Goal: Information Seeking & Learning: Learn about a topic

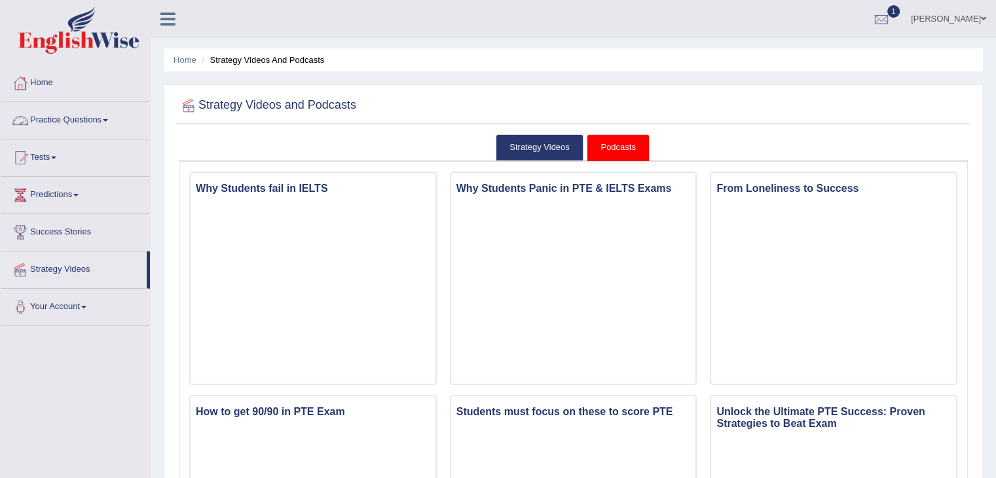
click at [59, 122] on link "Practice Questions" at bounding box center [75, 118] width 149 height 33
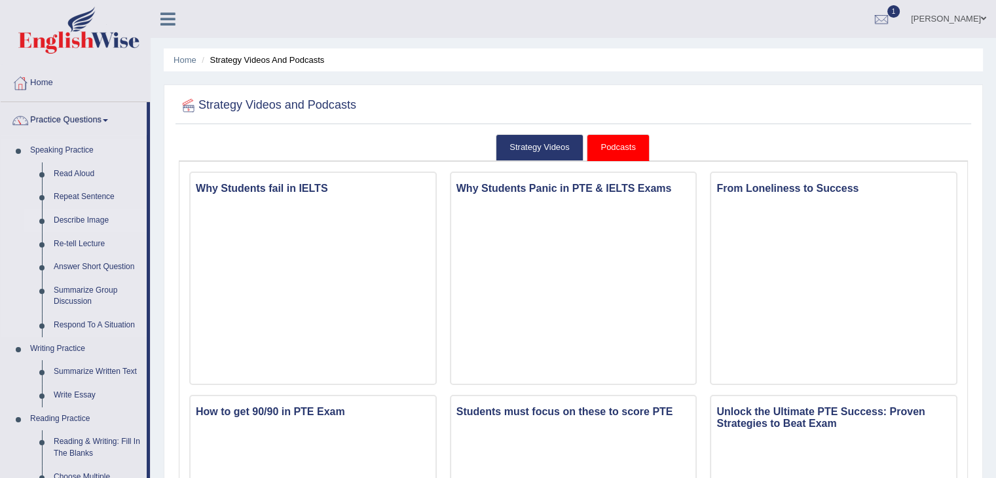
click at [93, 210] on link "Describe Image" at bounding box center [97, 221] width 99 height 24
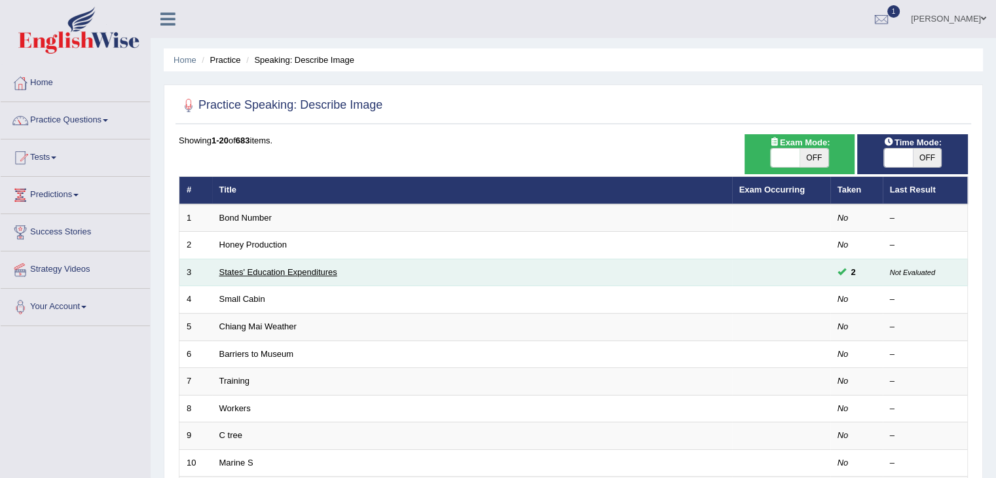
click at [242, 268] on link "States' Education Expenditures" at bounding box center [278, 272] width 118 height 10
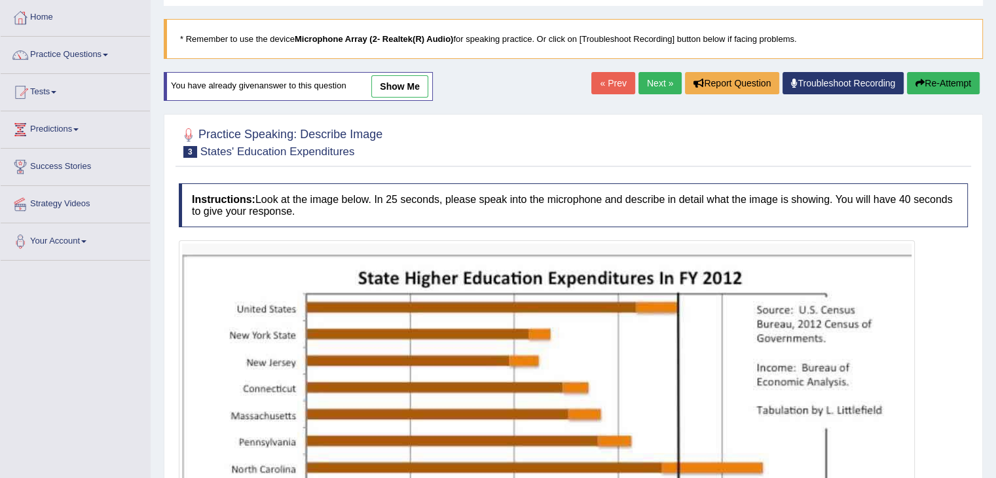
click at [390, 84] on link "show me" at bounding box center [399, 86] width 57 height 22
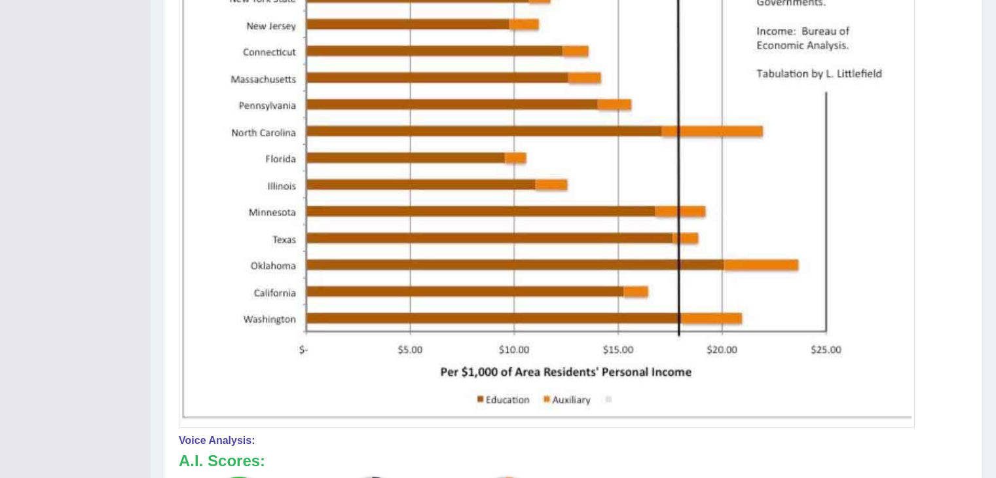
scroll to position [393, 0]
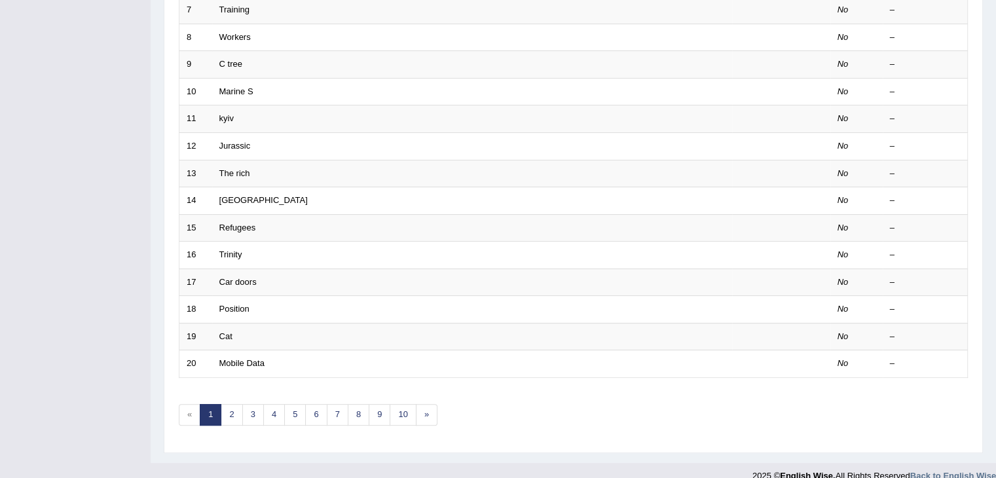
scroll to position [385, 0]
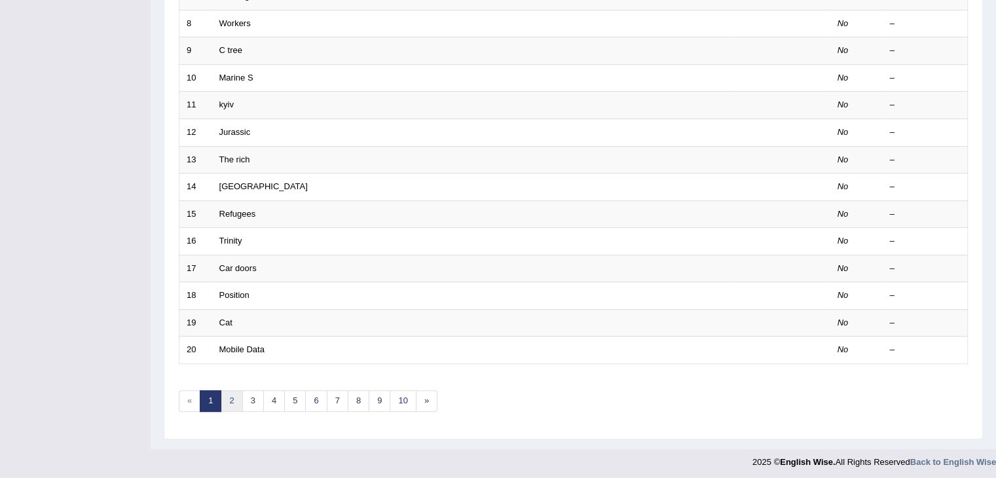
click at [225, 391] on link "2" at bounding box center [232, 401] width 22 height 22
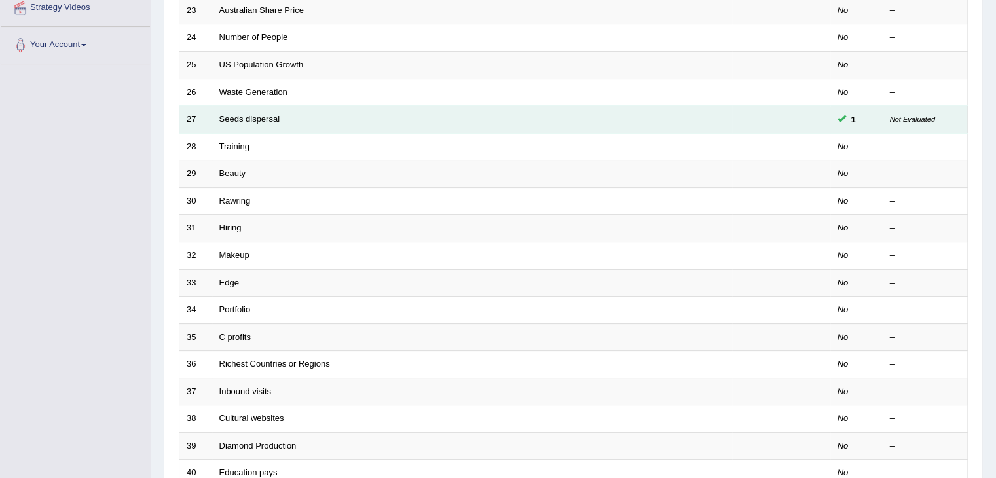
click at [242, 124] on td "Seeds dispersal" at bounding box center [472, 119] width 520 height 27
click at [244, 121] on link "Seeds dispersal" at bounding box center [249, 119] width 61 height 10
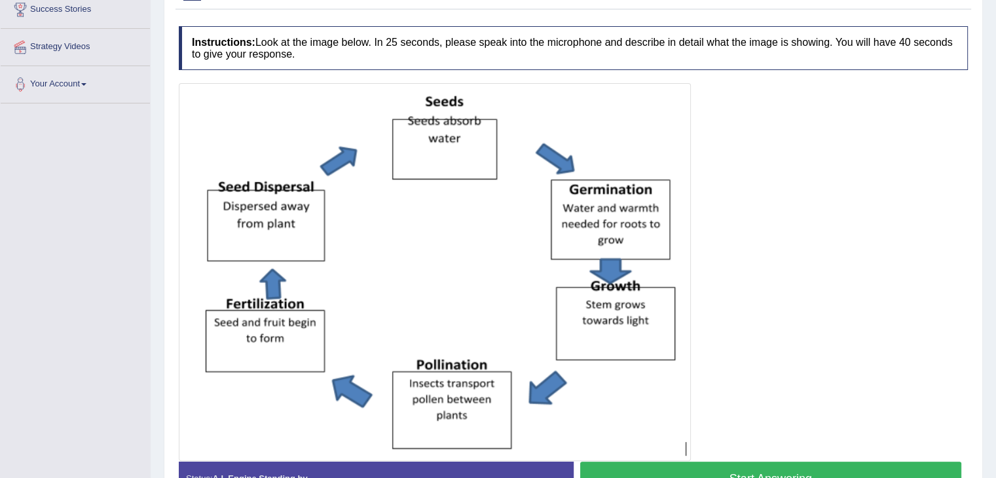
scroll to position [43, 0]
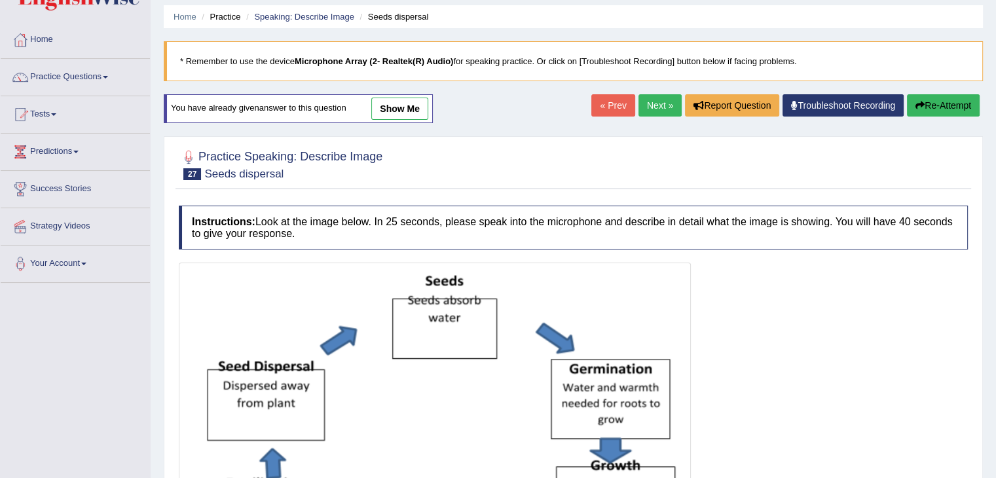
click at [412, 105] on link "show me" at bounding box center [399, 109] width 57 height 22
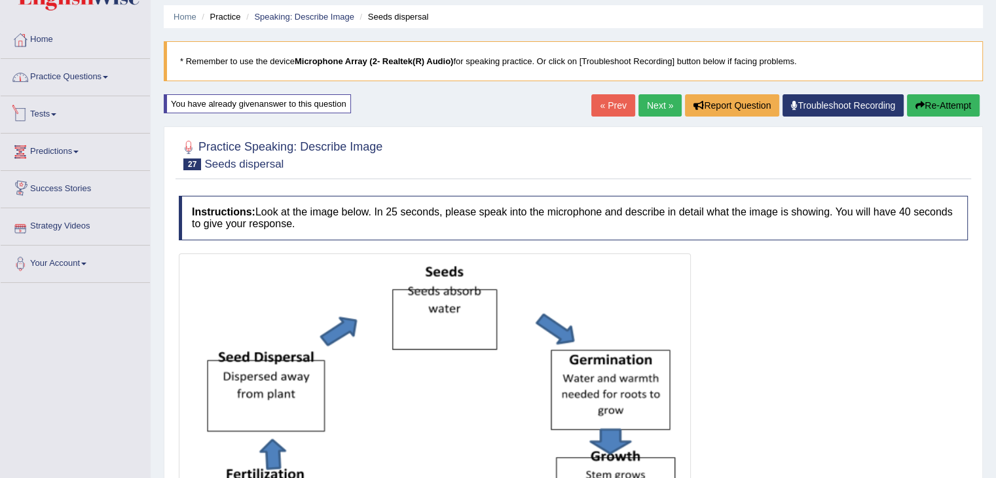
click at [79, 84] on link "Practice Questions" at bounding box center [75, 75] width 149 height 33
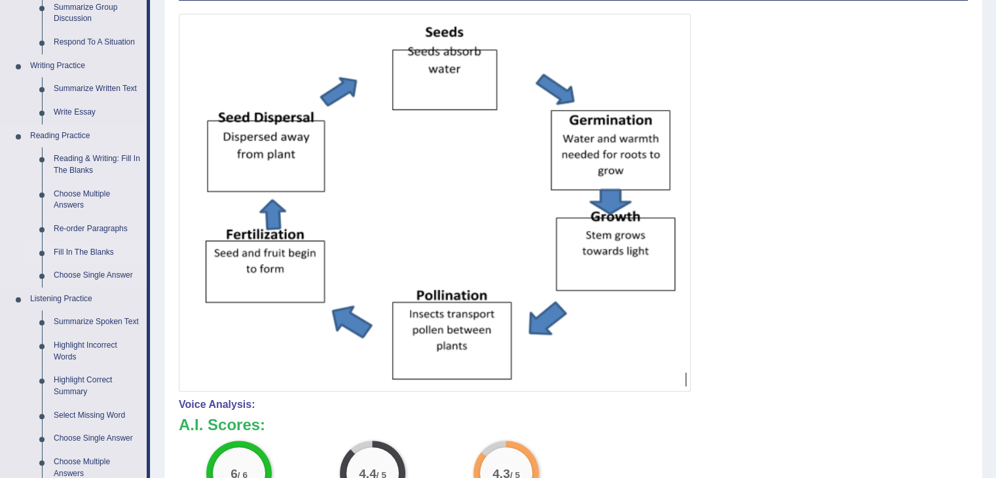
scroll to position [305, 0]
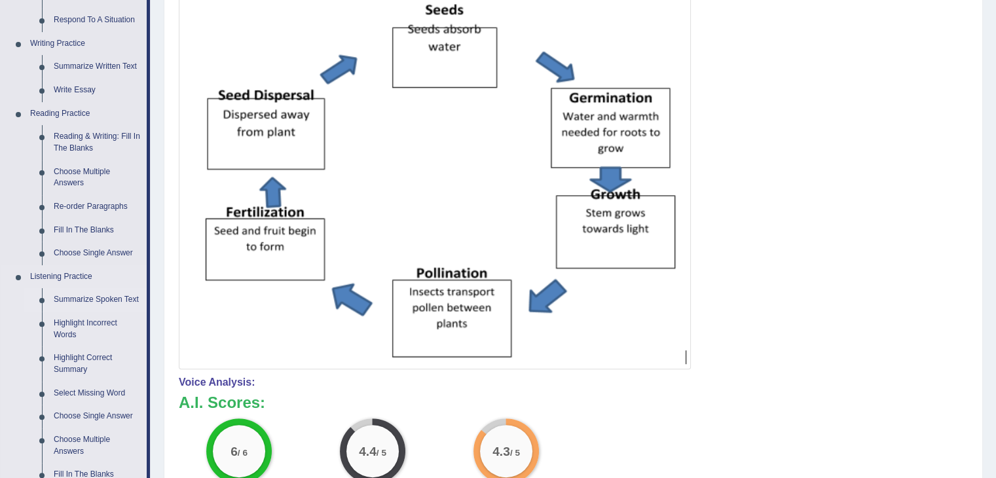
click at [98, 299] on link "Summarize Spoken Text" at bounding box center [97, 300] width 99 height 24
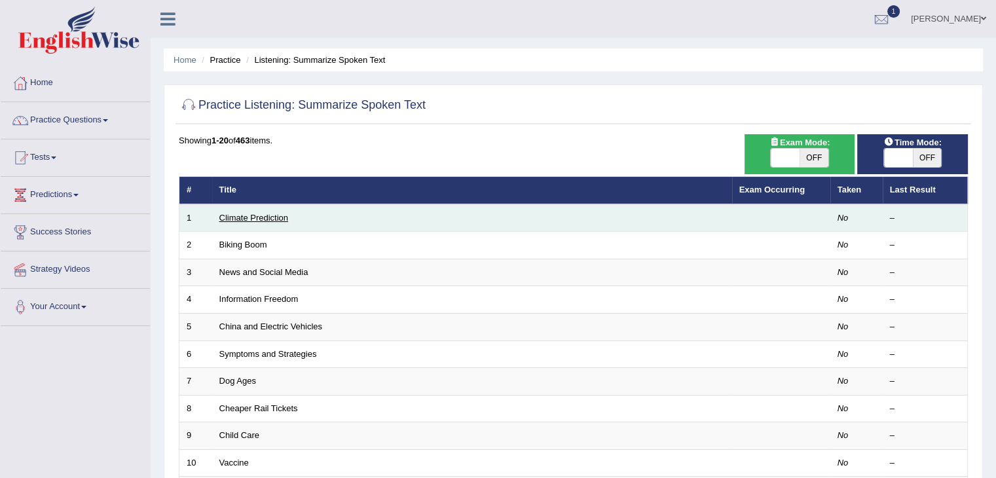
click at [259, 215] on link "Climate Prediction" at bounding box center [253, 218] width 69 height 10
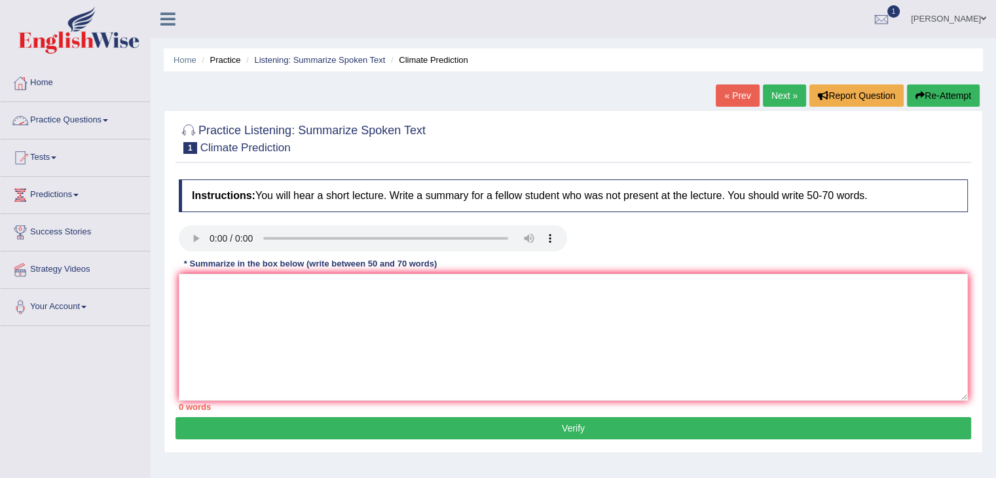
click at [96, 116] on link "Practice Questions" at bounding box center [75, 118] width 149 height 33
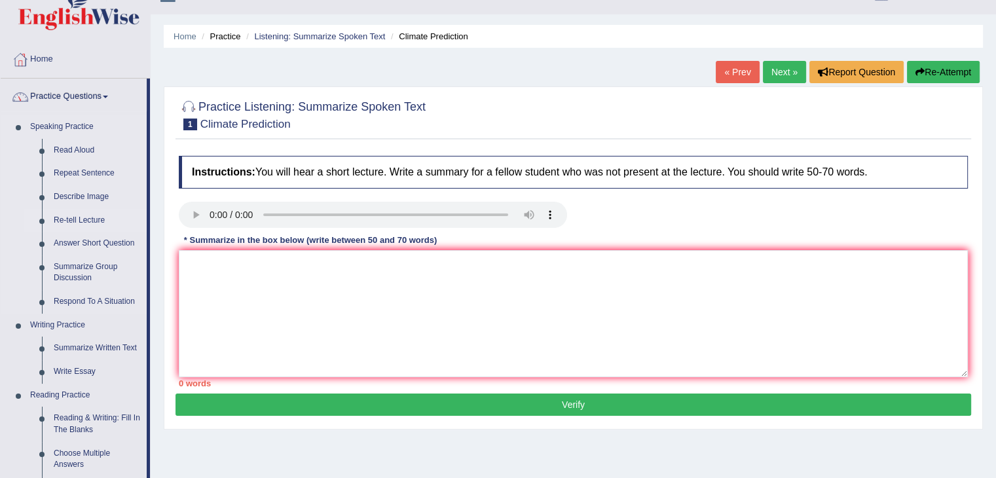
scroll to position [65, 0]
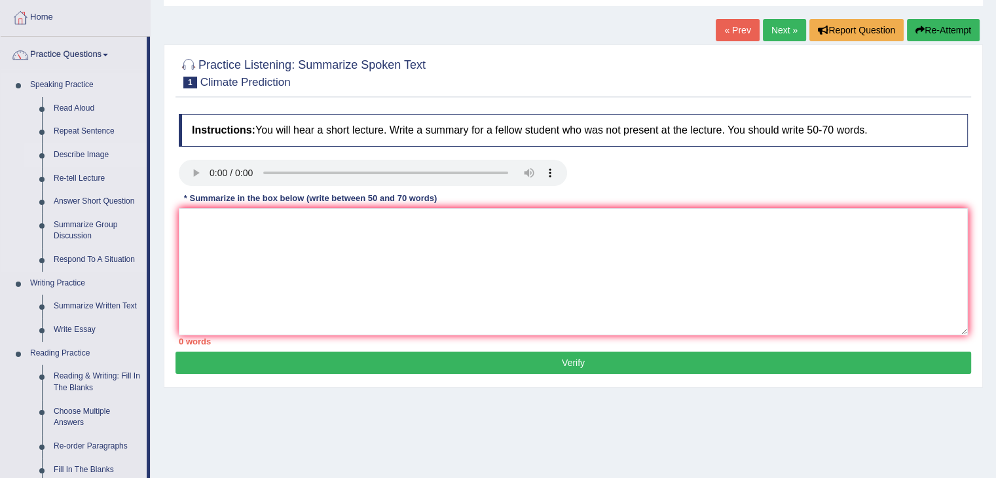
click at [79, 157] on link "Describe Image" at bounding box center [97, 155] width 99 height 24
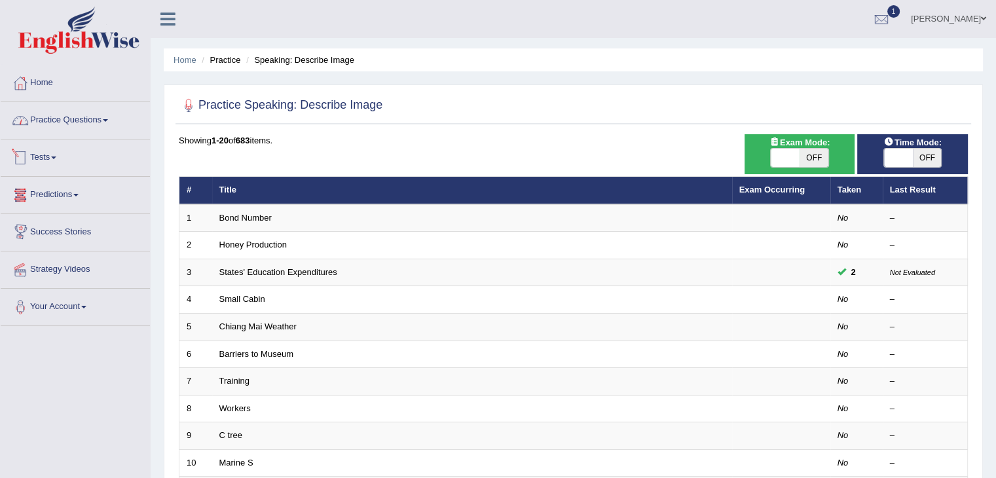
click at [73, 114] on link "Practice Questions" at bounding box center [75, 118] width 149 height 33
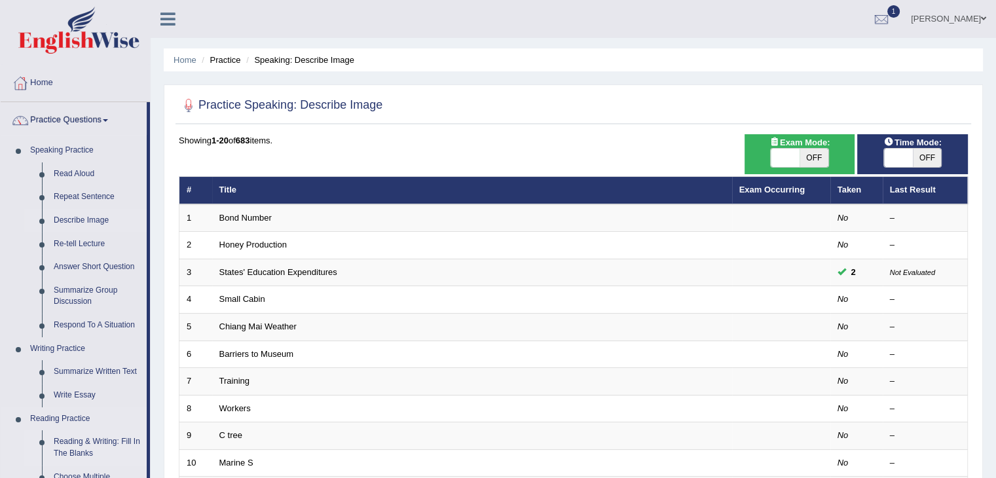
click at [81, 444] on link "Reading & Writing: Fill In The Blanks" at bounding box center [97, 447] width 99 height 35
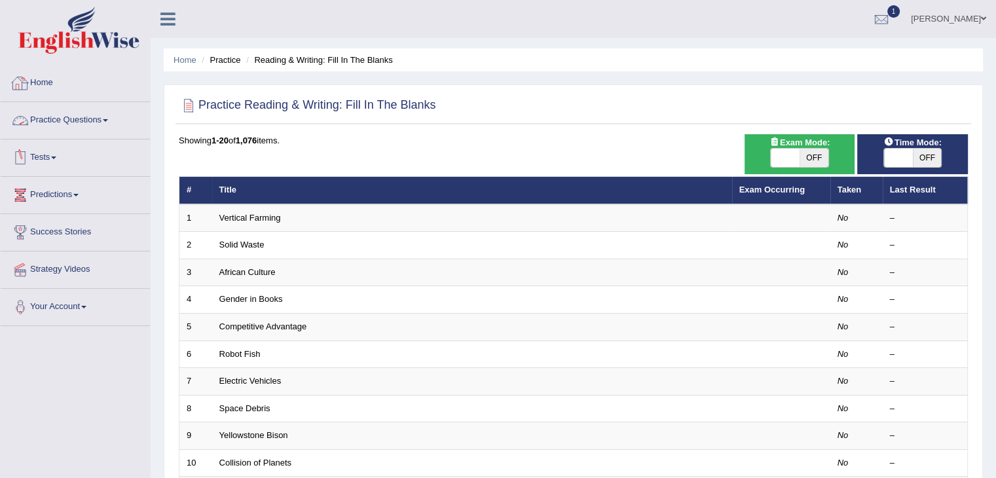
click at [77, 124] on link "Practice Questions" at bounding box center [75, 118] width 149 height 33
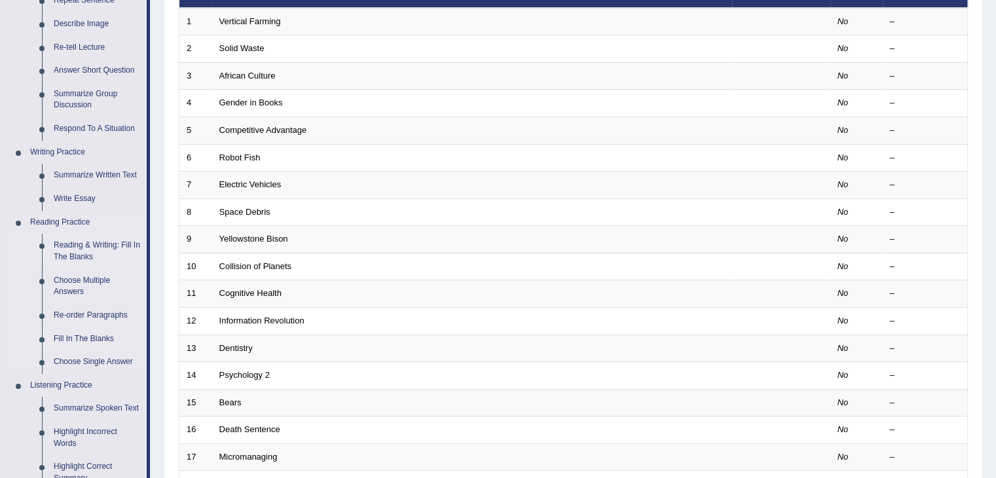
scroll to position [327, 0]
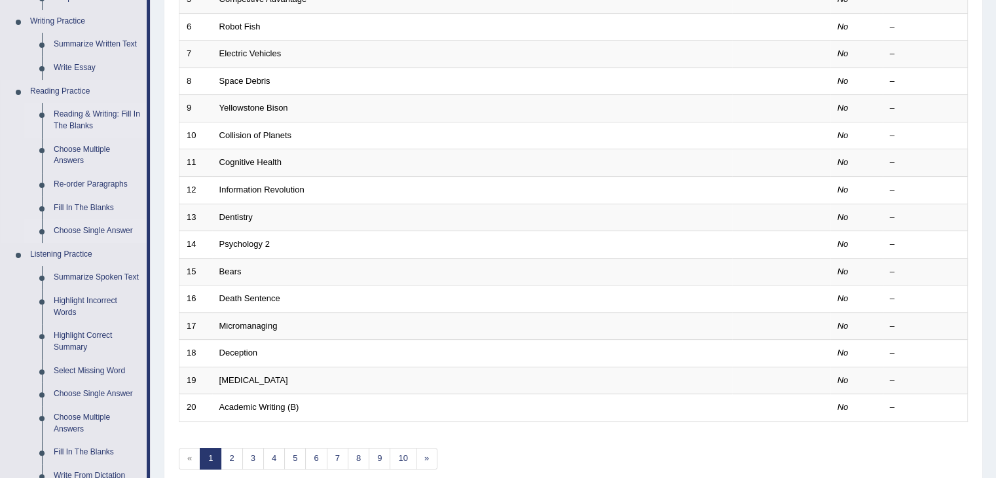
click at [94, 230] on link "Choose Single Answer" at bounding box center [97, 231] width 99 height 24
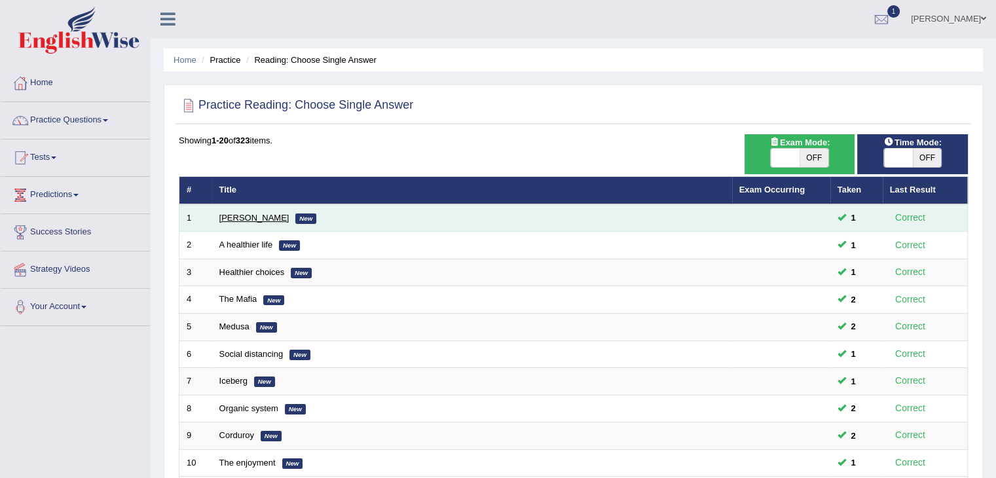
click at [230, 217] on link "Clark" at bounding box center [254, 218] width 70 height 10
click at [221, 213] on link "Clark" at bounding box center [254, 218] width 70 height 10
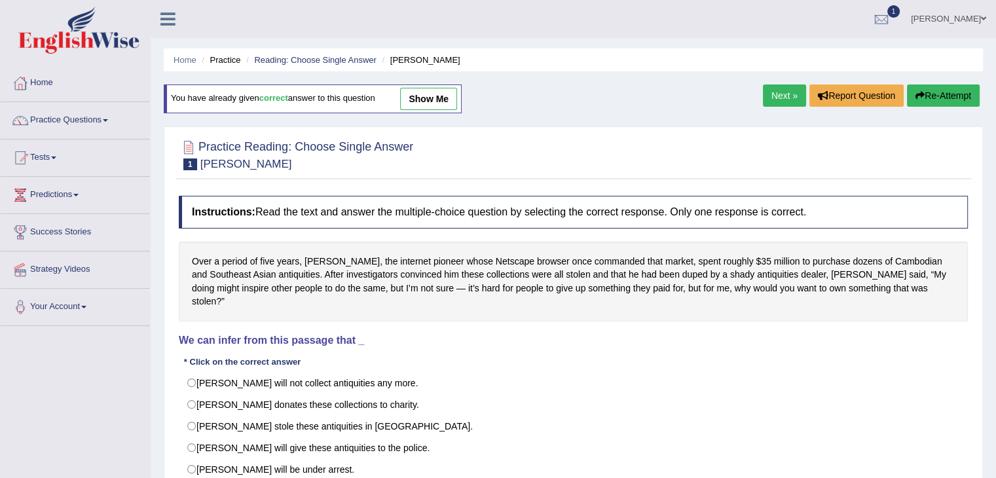
click at [62, 116] on link "Practice Questions" at bounding box center [75, 118] width 149 height 33
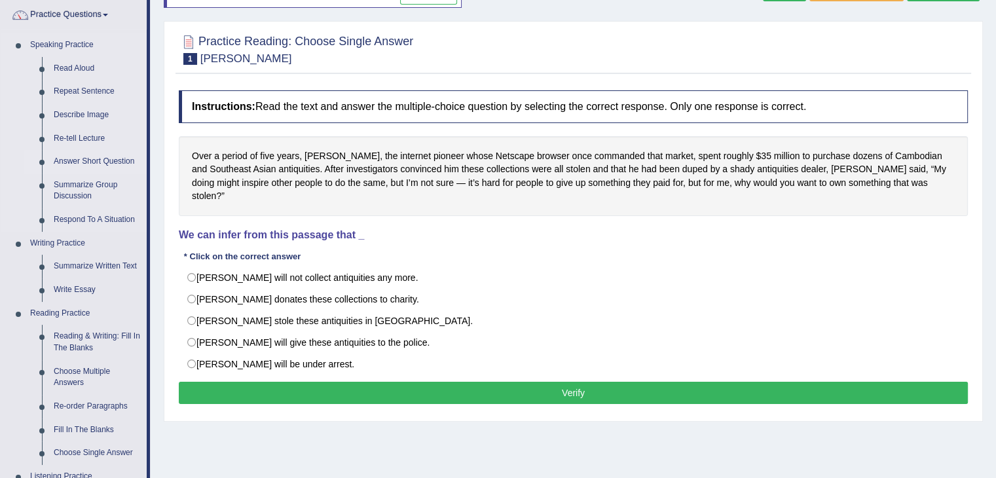
scroll to position [131, 0]
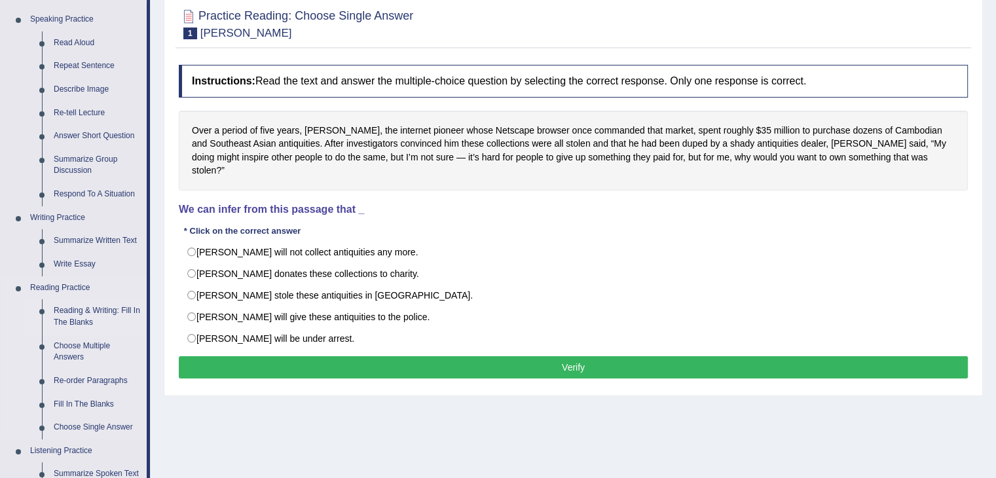
click at [90, 315] on link "Reading & Writing: Fill In The Blanks" at bounding box center [97, 316] width 99 height 35
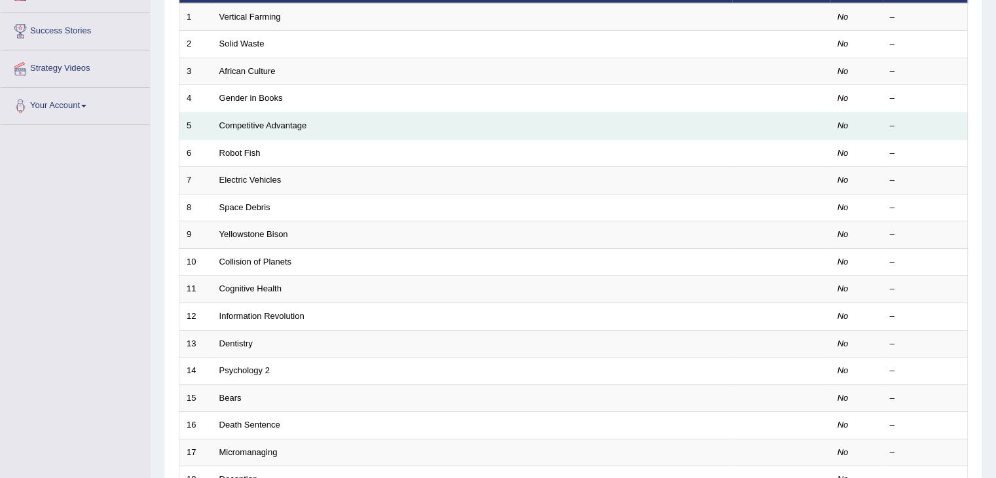
scroll to position [58, 0]
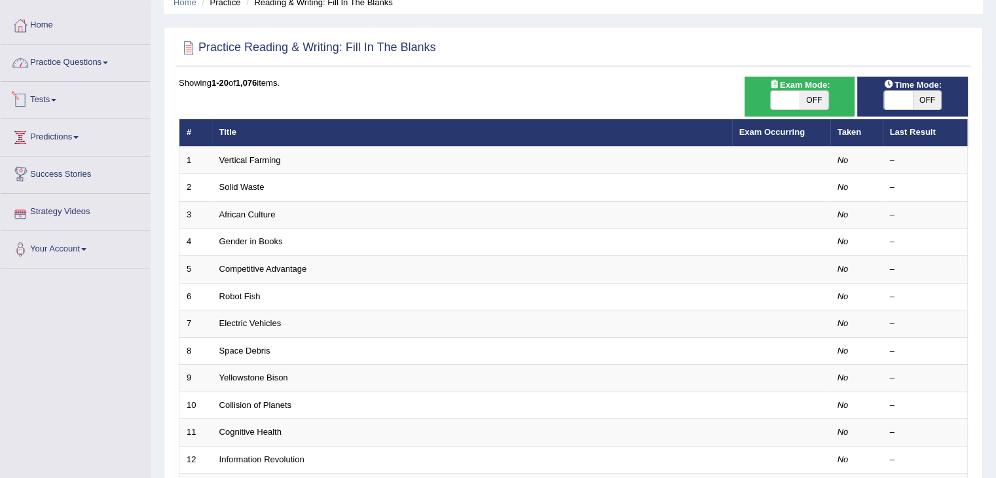
click at [82, 60] on link "Practice Questions" at bounding box center [75, 61] width 149 height 33
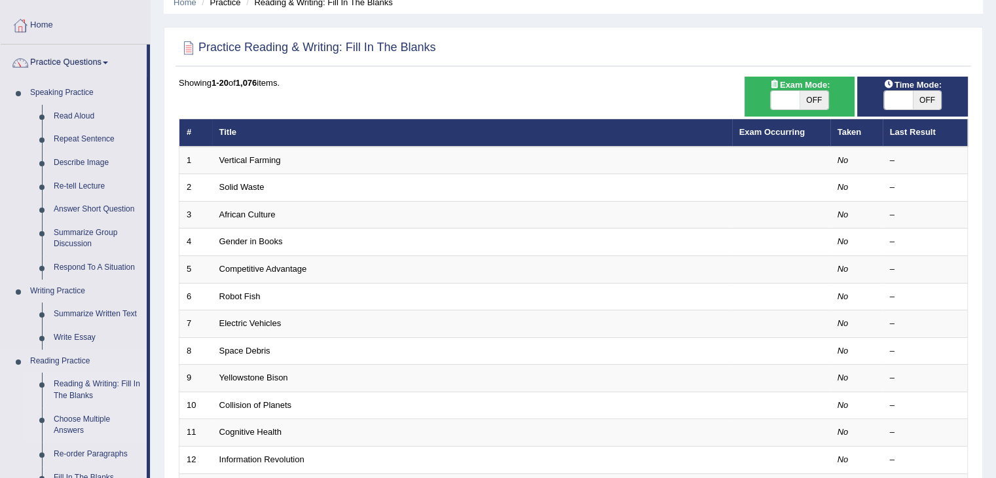
click at [80, 409] on link "Choose Multiple Answers" at bounding box center [97, 425] width 99 height 35
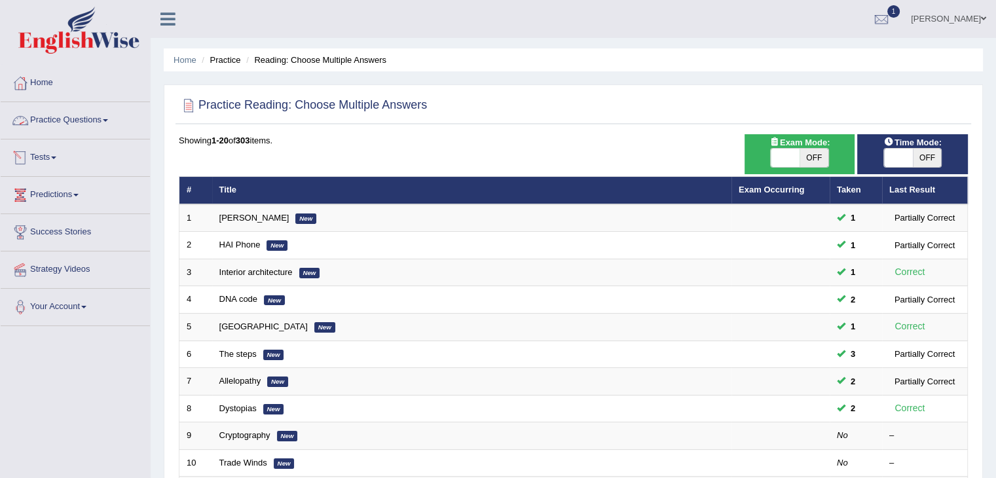
click at [53, 122] on link "Practice Questions" at bounding box center [75, 118] width 149 height 33
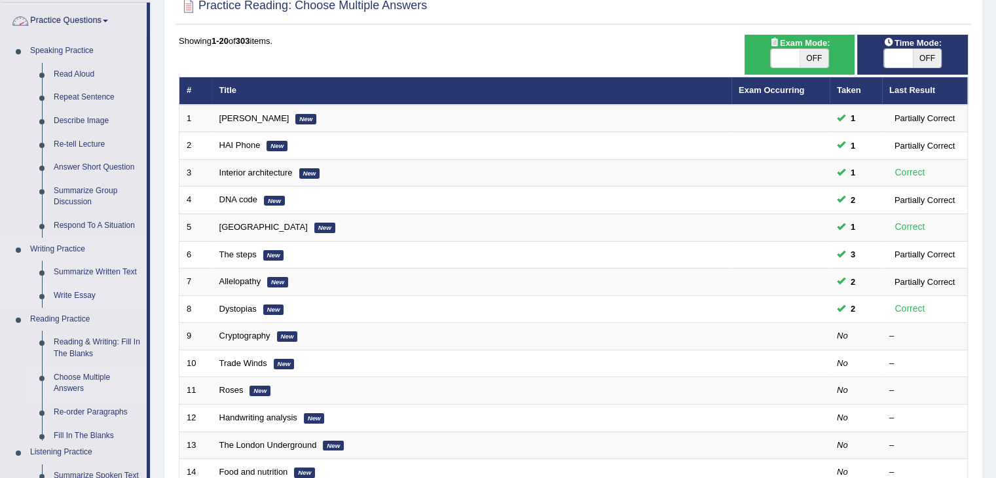
scroll to position [131, 0]
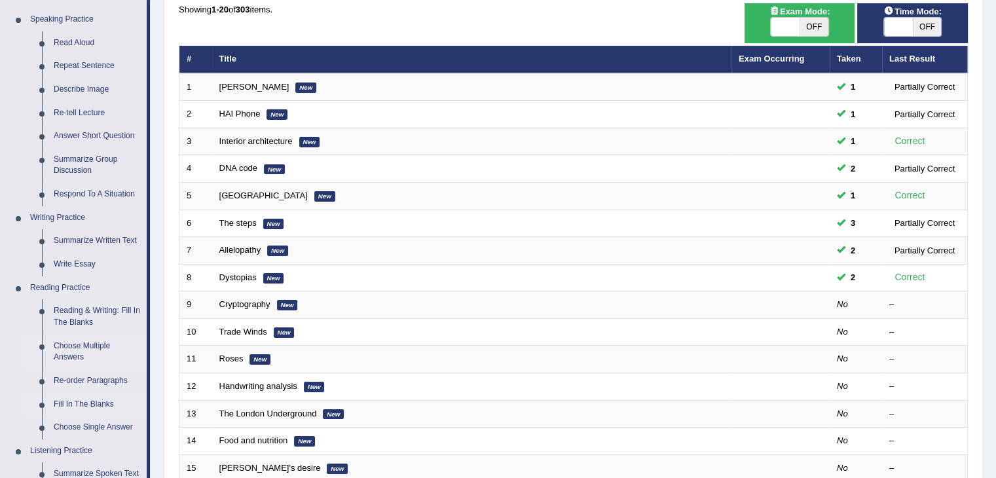
click at [79, 377] on link "Re-order Paragraphs" at bounding box center [97, 381] width 99 height 24
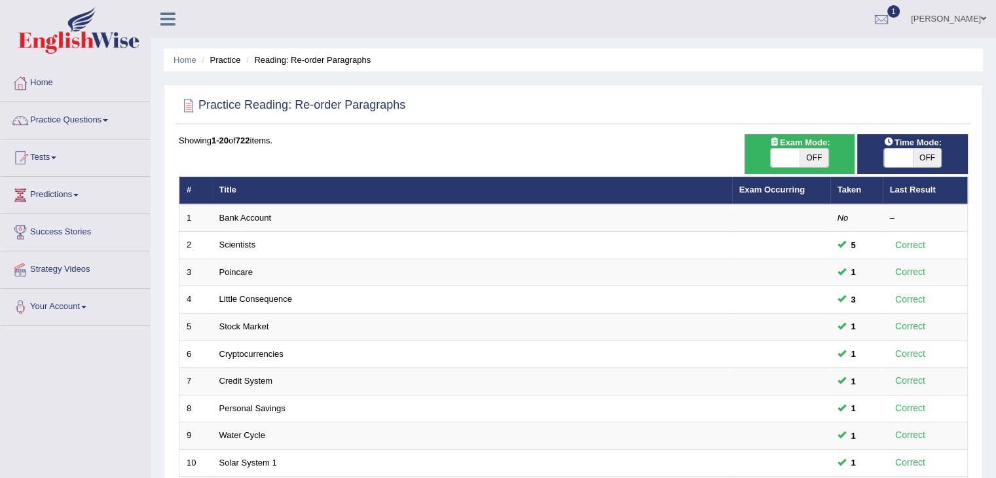
click at [79, 122] on link "Practice Questions" at bounding box center [75, 118] width 149 height 33
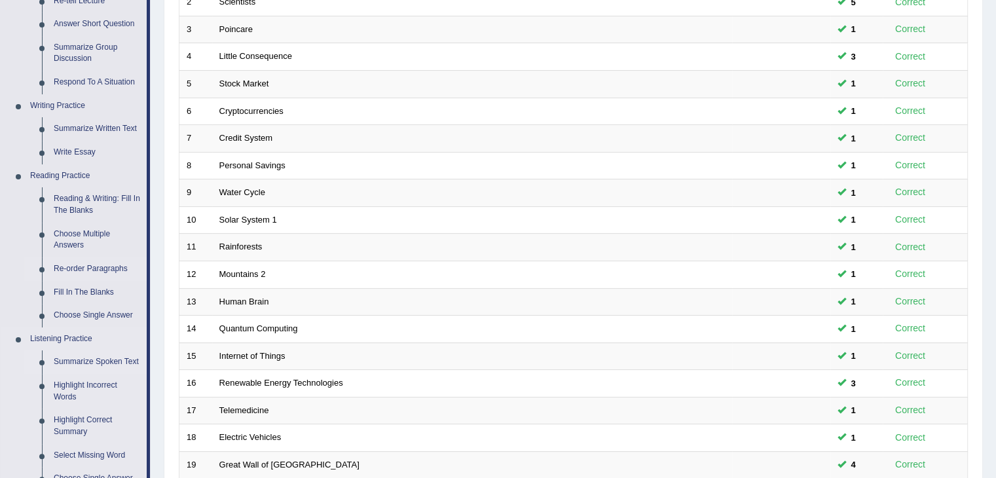
scroll to position [262, 0]
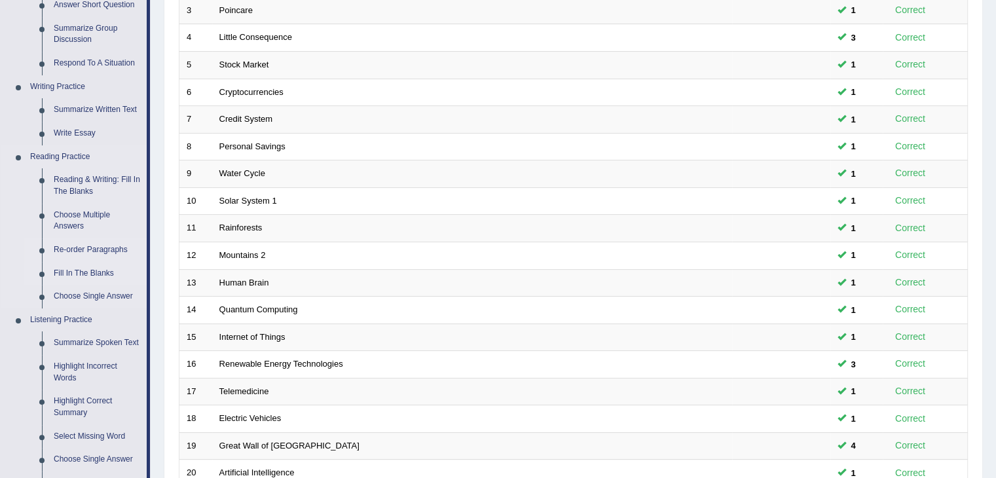
click at [87, 274] on link "Fill In The Blanks" at bounding box center [97, 274] width 99 height 24
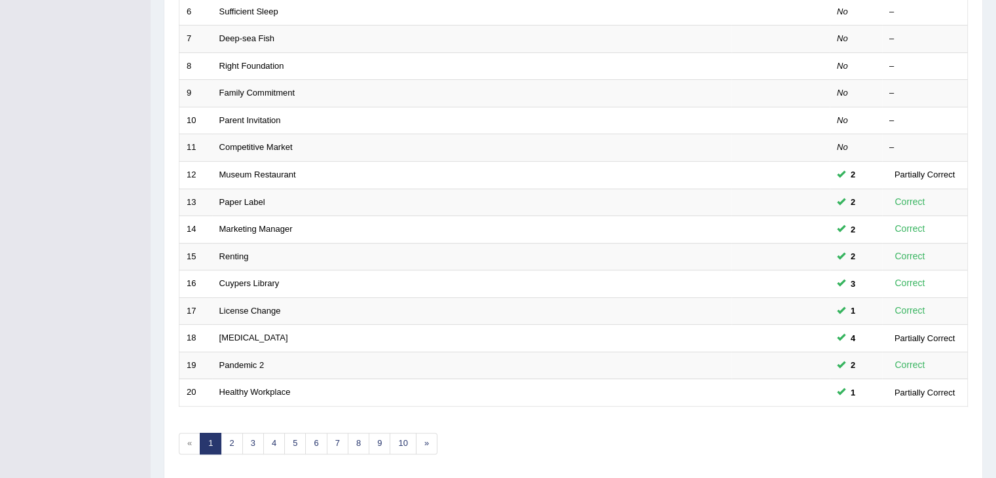
scroll to position [385, 0]
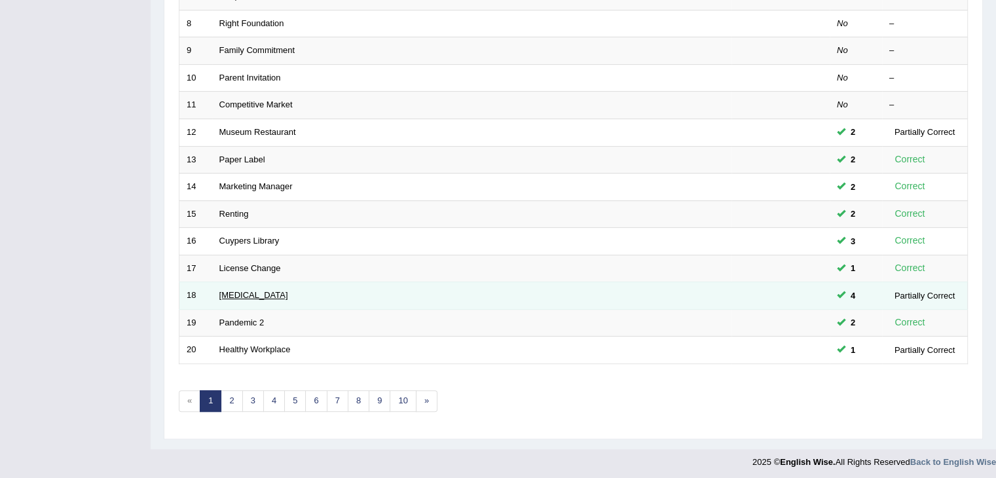
click at [243, 290] on link "[MEDICAL_DATA]" at bounding box center [253, 295] width 69 height 10
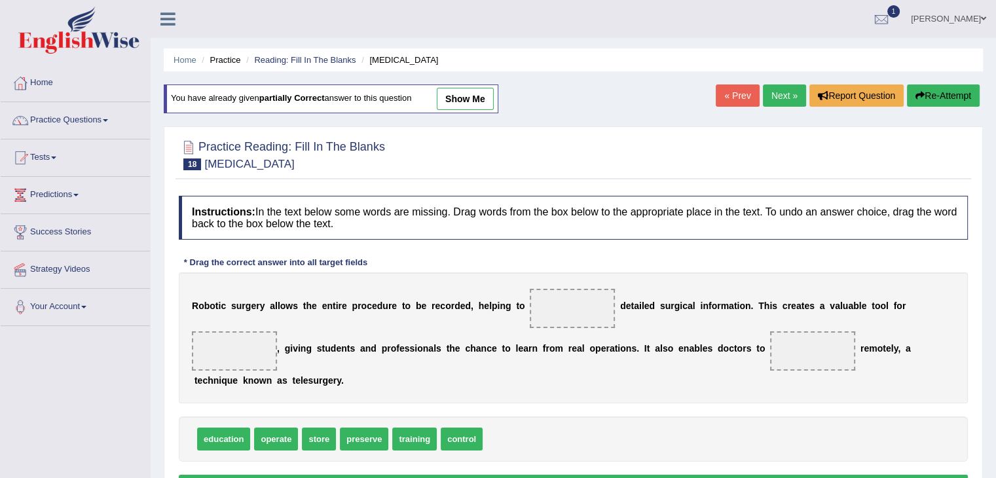
click at [468, 99] on link "show me" at bounding box center [465, 99] width 57 height 22
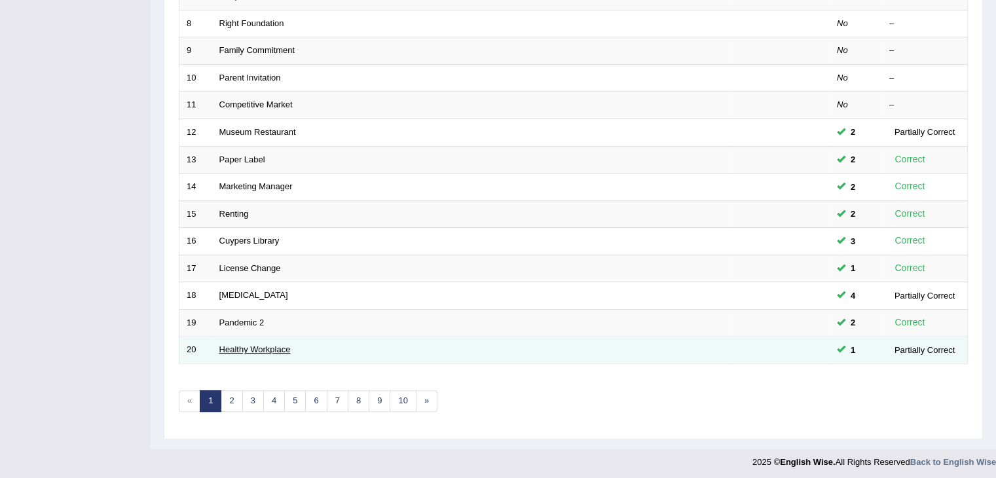
click at [271, 346] on link "Healthy Workplace" at bounding box center [254, 349] width 71 height 10
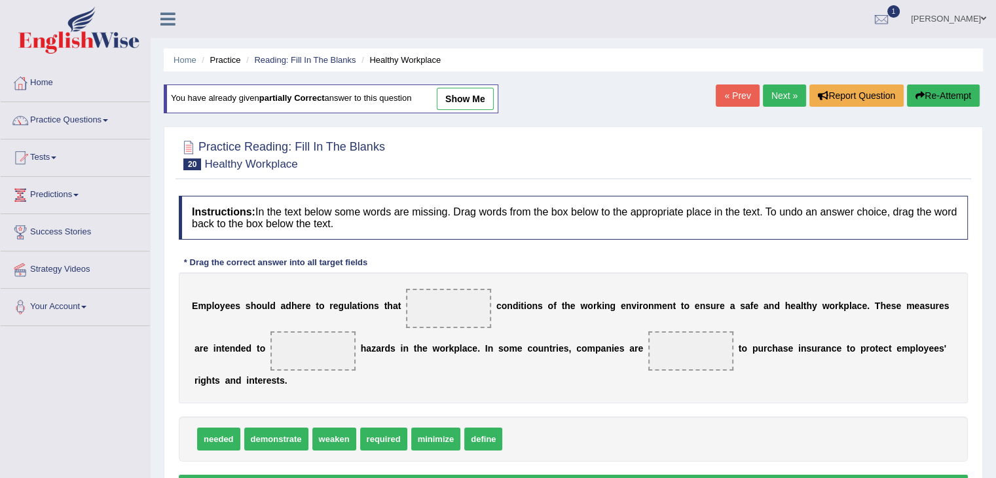
click at [458, 100] on link "show me" at bounding box center [465, 99] width 57 height 22
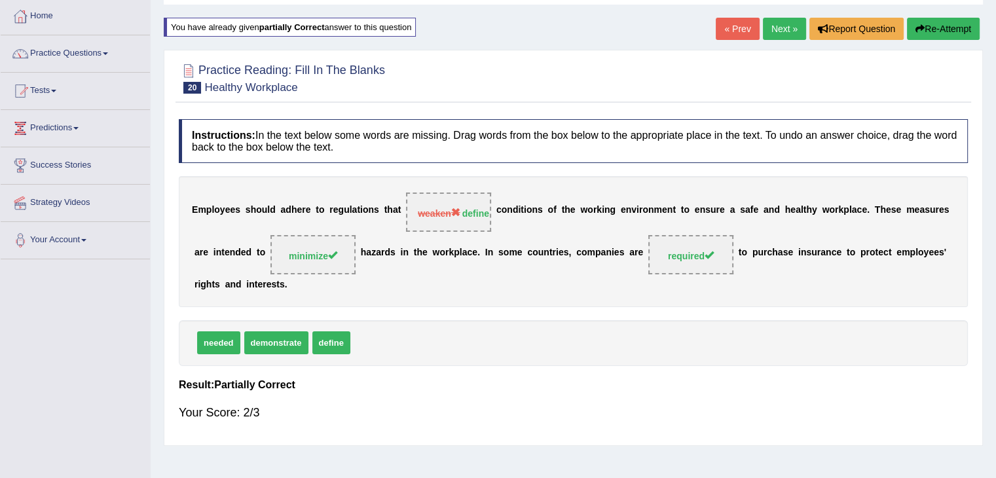
scroll to position [65, 0]
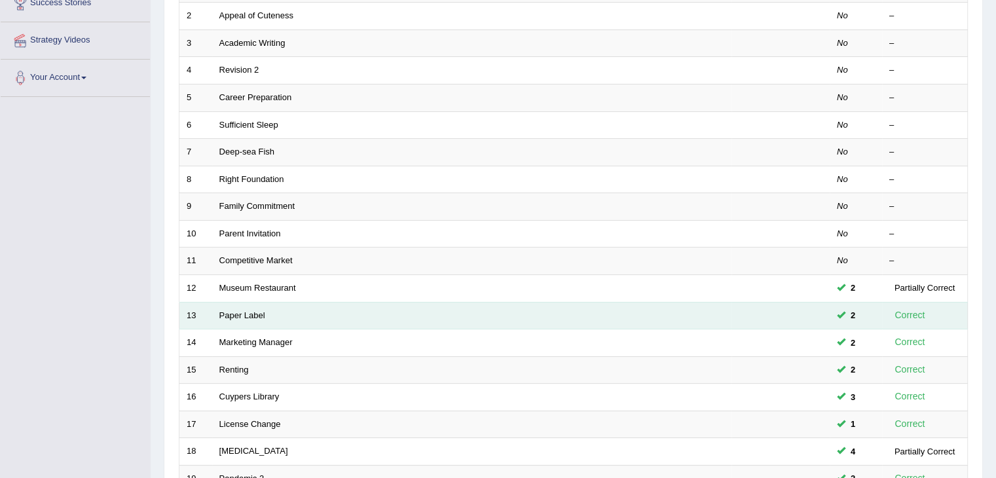
scroll to position [189, 0]
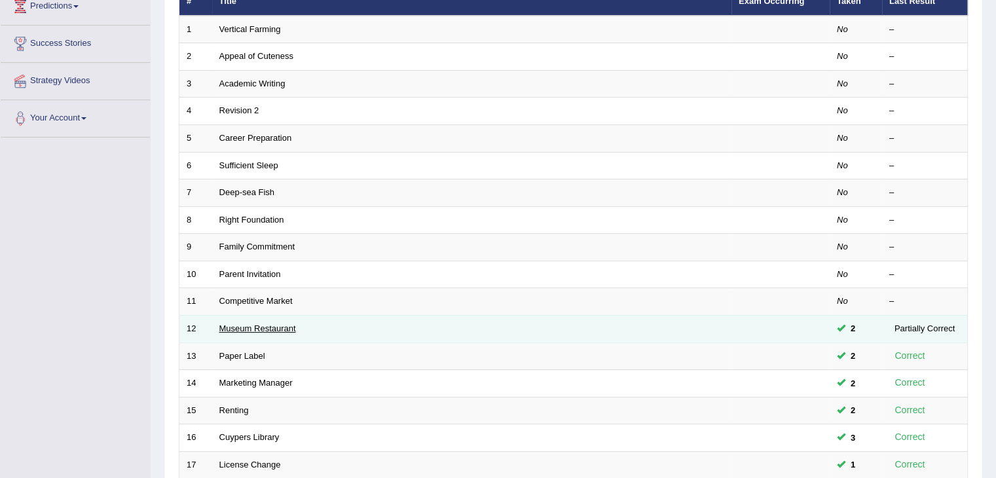
click at [236, 328] on link "Museum Restaurant" at bounding box center [257, 328] width 77 height 10
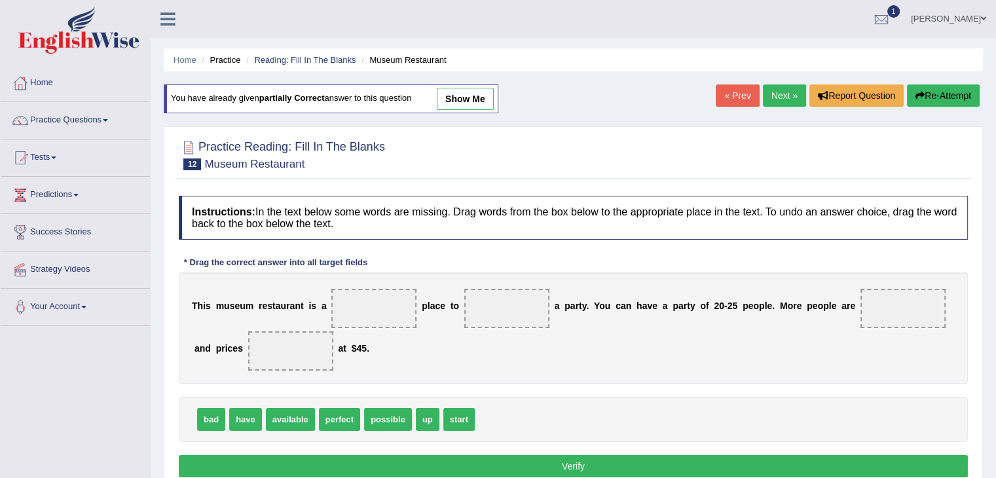
click at [476, 95] on link "show me" at bounding box center [465, 99] width 57 height 22
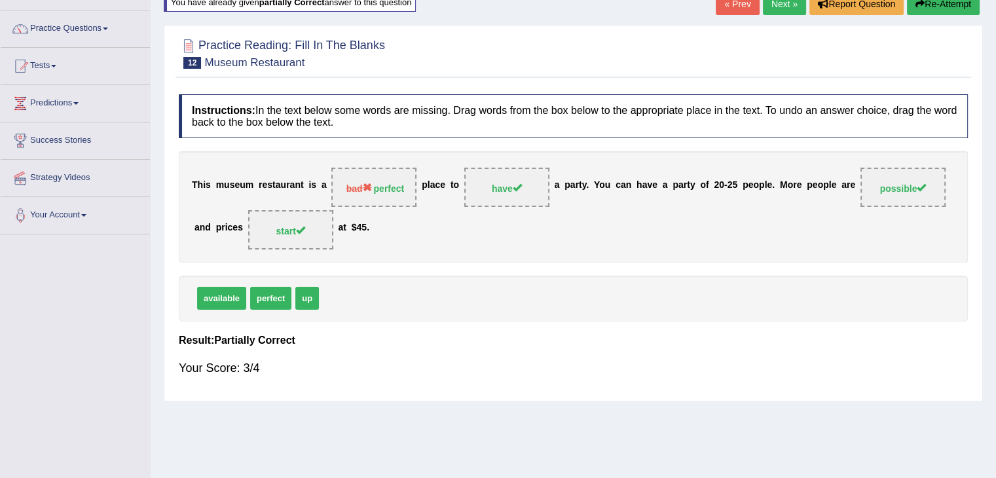
scroll to position [131, 0]
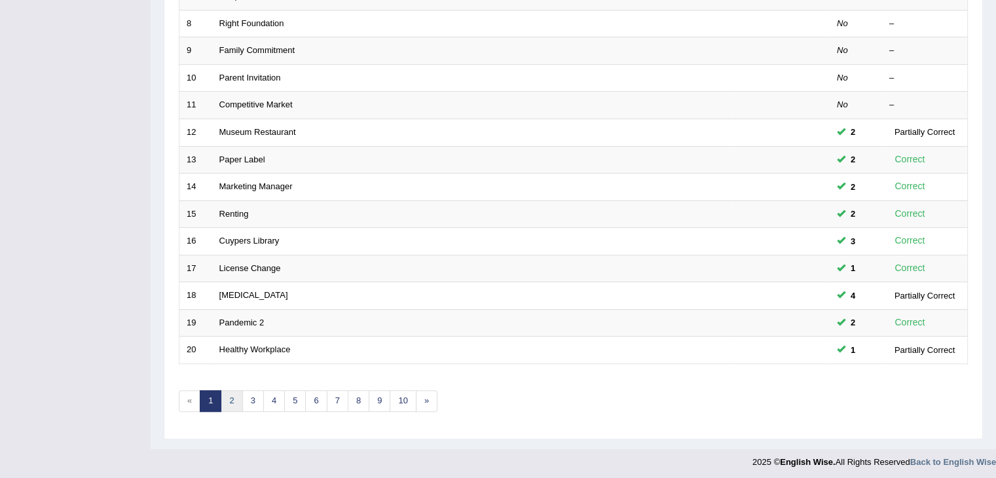
click at [232, 396] on link "2" at bounding box center [232, 401] width 22 height 22
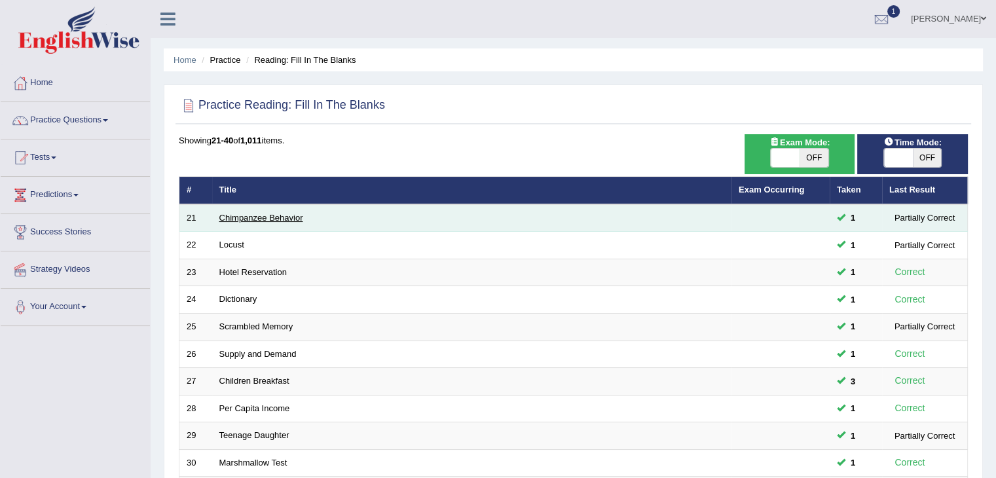
click at [278, 213] on link "Chimpanzee Behavior" at bounding box center [261, 218] width 84 height 10
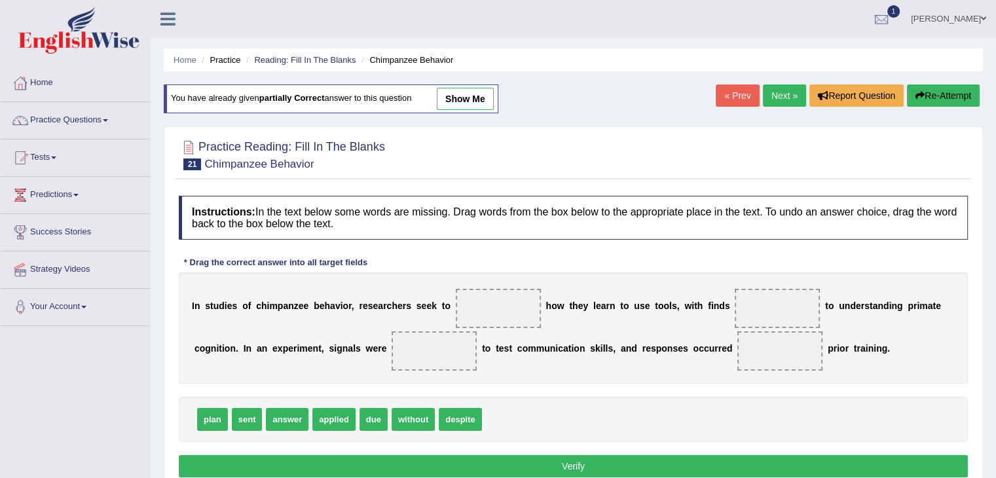
click at [452, 95] on link "show me" at bounding box center [465, 99] width 57 height 22
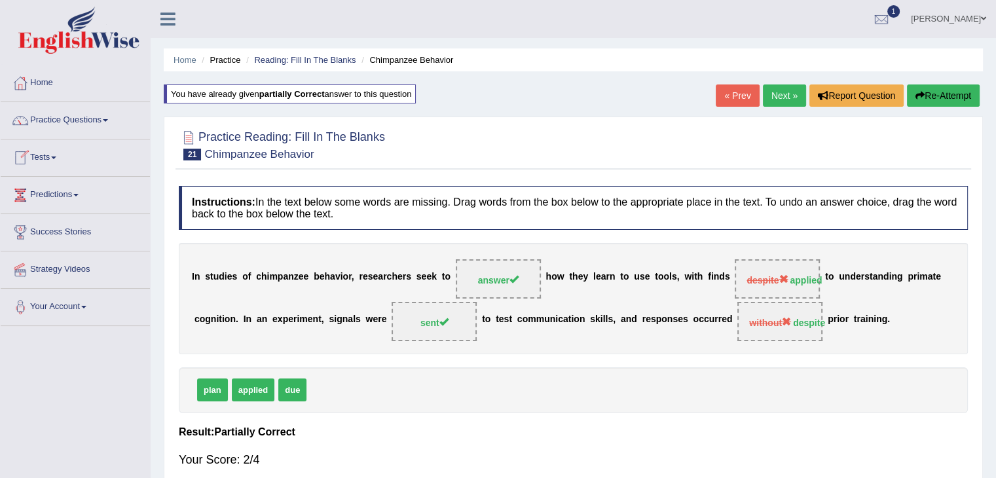
click at [774, 98] on link "Next »" at bounding box center [784, 95] width 43 height 22
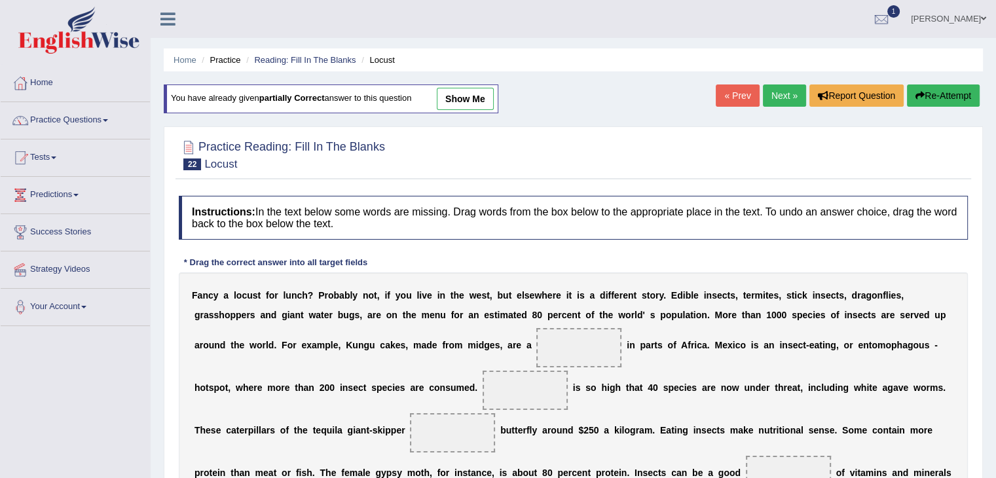
click at [469, 92] on link "show me" at bounding box center [465, 99] width 57 height 22
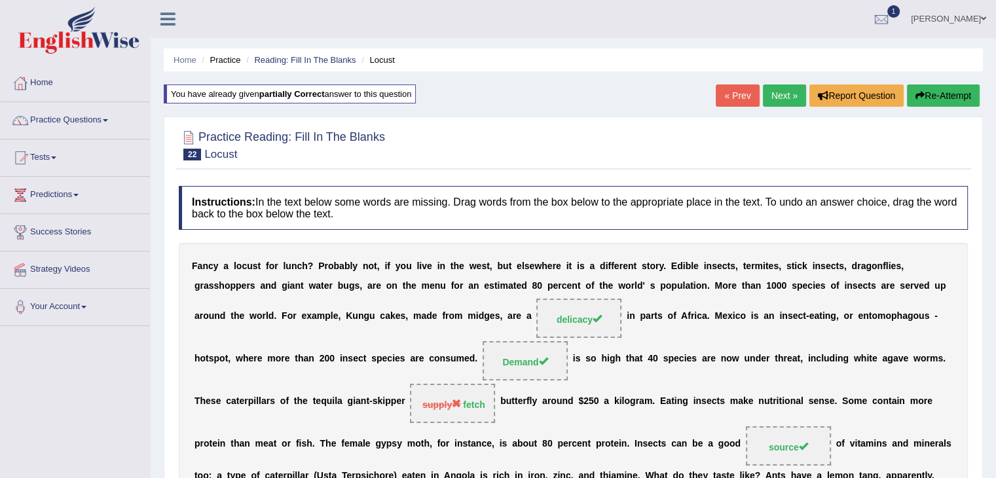
click at [772, 97] on link "Next »" at bounding box center [784, 95] width 43 height 22
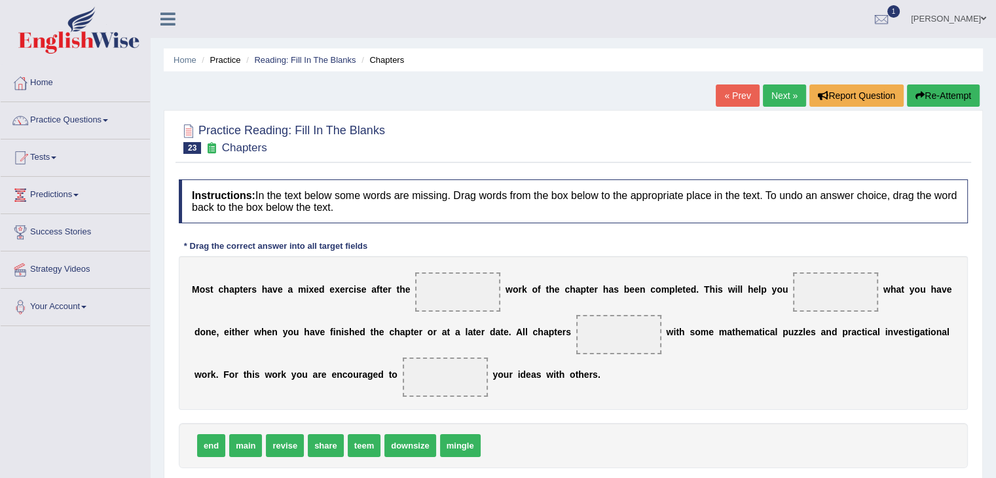
click at [769, 98] on link "Next »" at bounding box center [784, 95] width 43 height 22
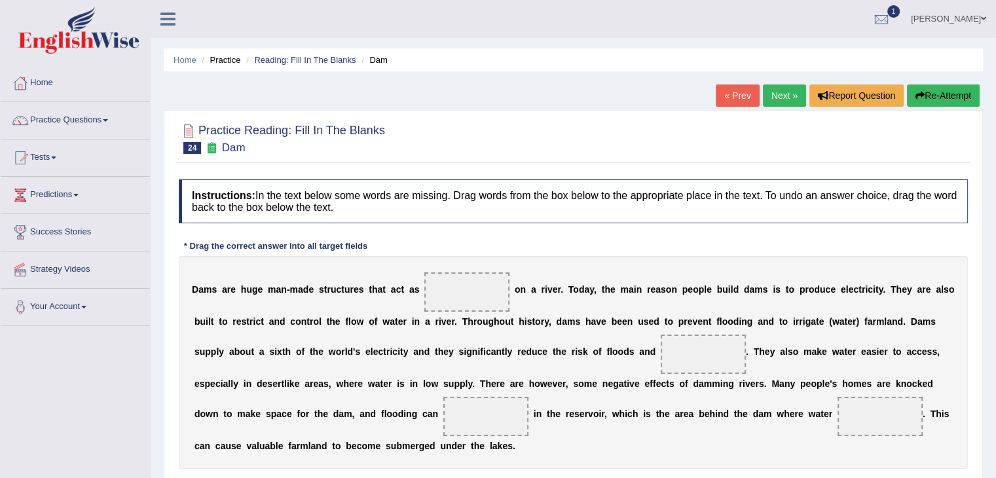
click at [775, 90] on link "Next »" at bounding box center [784, 95] width 43 height 22
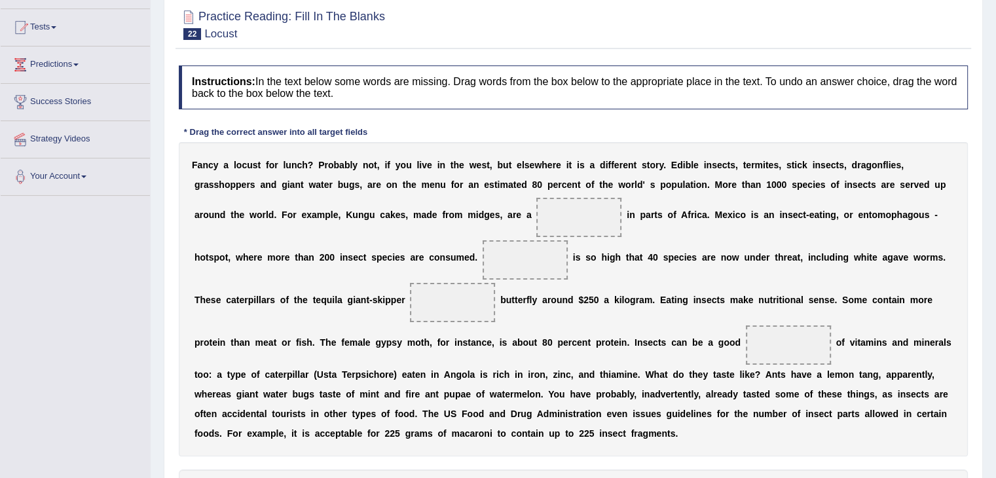
scroll to position [131, 0]
click at [565, 225] on span at bounding box center [578, 216] width 85 height 39
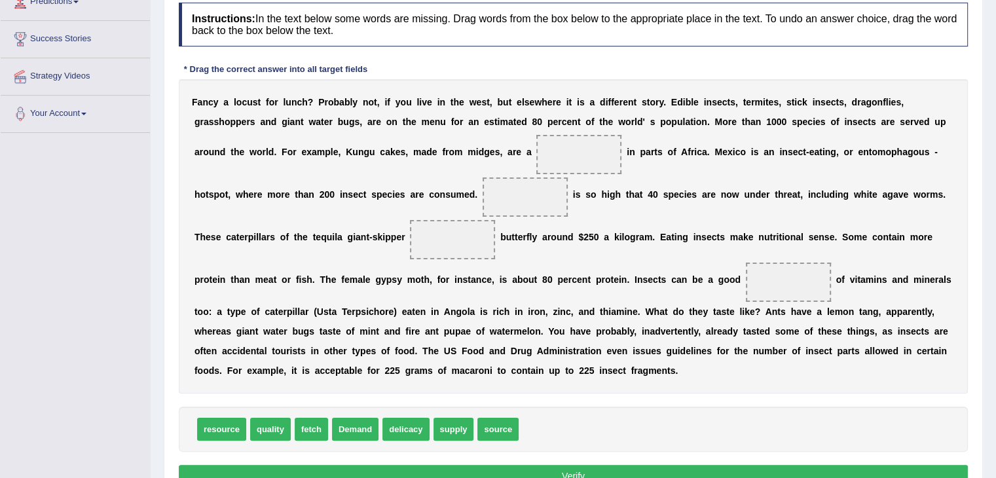
scroll to position [196, 0]
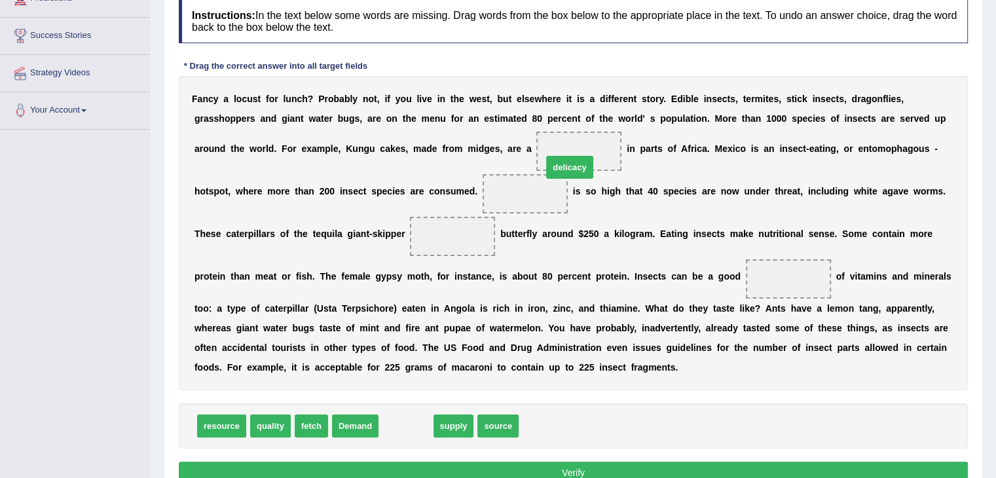
drag, startPoint x: 409, startPoint y: 425, endPoint x: 574, endPoint y: 162, distance: 310.6
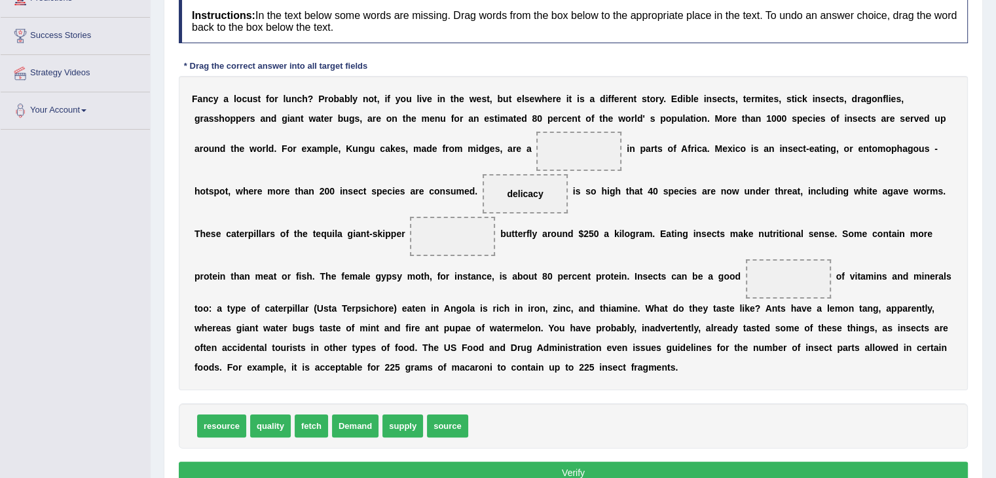
drag, startPoint x: 548, startPoint y: 196, endPoint x: 569, endPoint y: 160, distance: 42.5
click at [569, 160] on div "F a n c y a l o c u s t f o r l u n c h ? P r o b a b l y n o t , i f y o u l i…" at bounding box center [573, 233] width 789 height 314
drag, startPoint x: 528, startPoint y: 189, endPoint x: 579, endPoint y: 144, distance: 68.2
click at [532, 463] on button "Verify" at bounding box center [573, 472] width 789 height 22
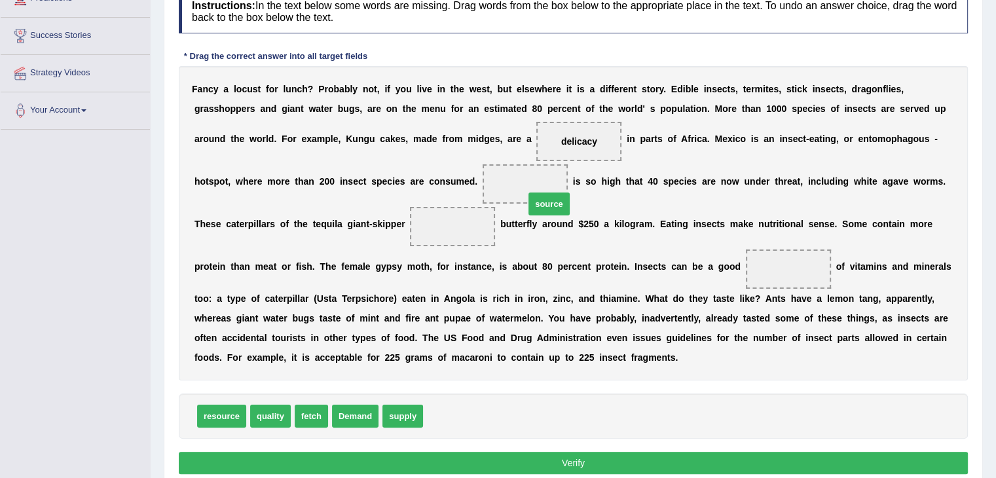
drag, startPoint x: 454, startPoint y: 412, endPoint x: 551, endPoint y: 192, distance: 240.1
drag, startPoint x: 402, startPoint y: 417, endPoint x: 480, endPoint y: 219, distance: 212.5
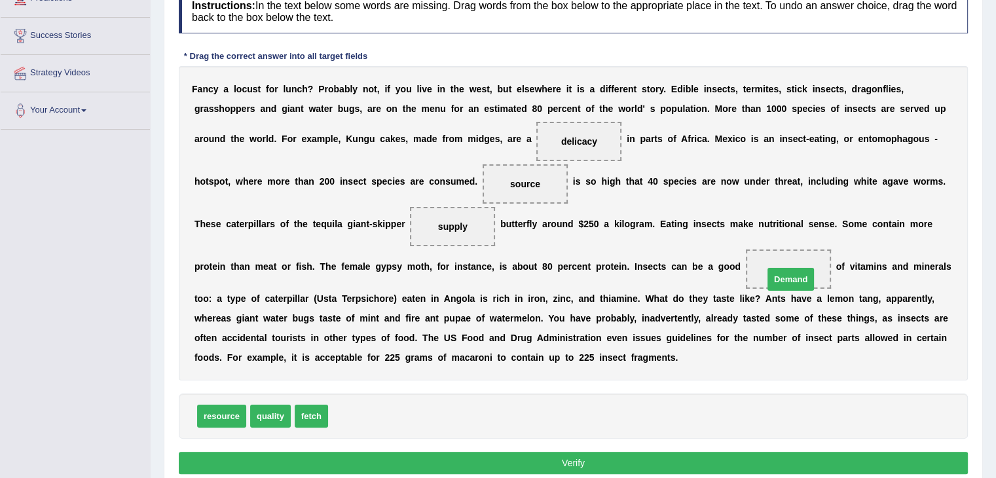
drag, startPoint x: 354, startPoint y: 407, endPoint x: 789, endPoint y: 270, distance: 456.3
click at [686, 458] on button "Verify" at bounding box center [573, 463] width 789 height 22
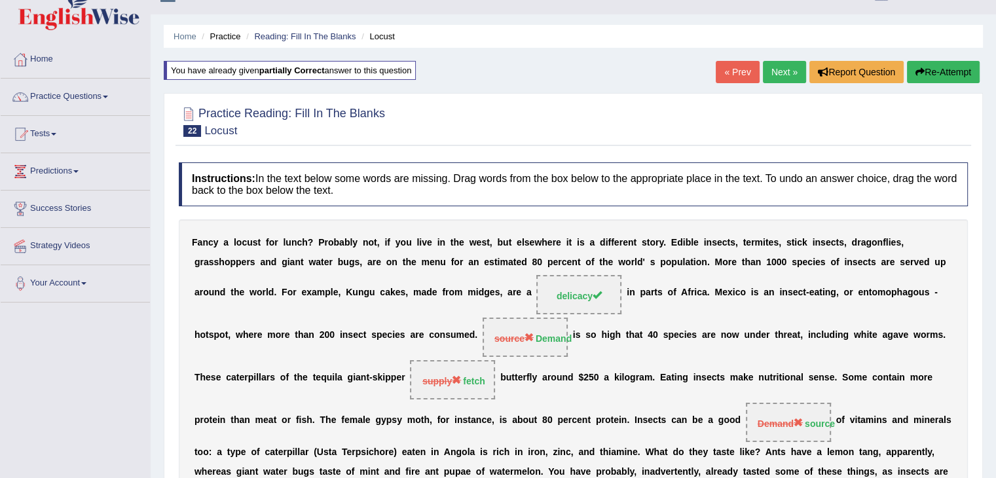
scroll to position [0, 0]
